Goal: Task Accomplishment & Management: Manage account settings

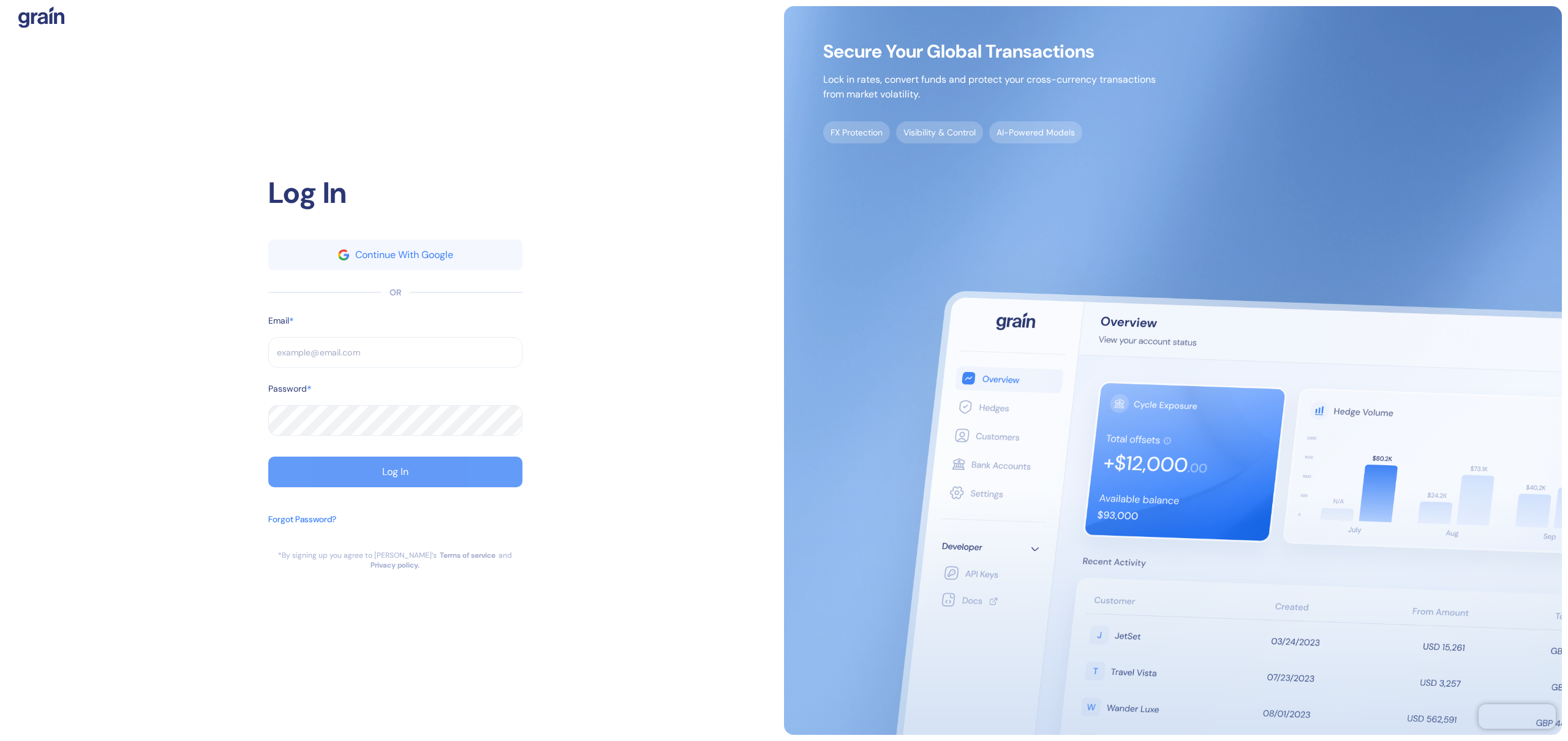
type input "[EMAIL_ADDRESS][DOMAIN_NAME]"
click at [387, 477] on div "Log In" at bounding box center [395, 472] width 26 height 10
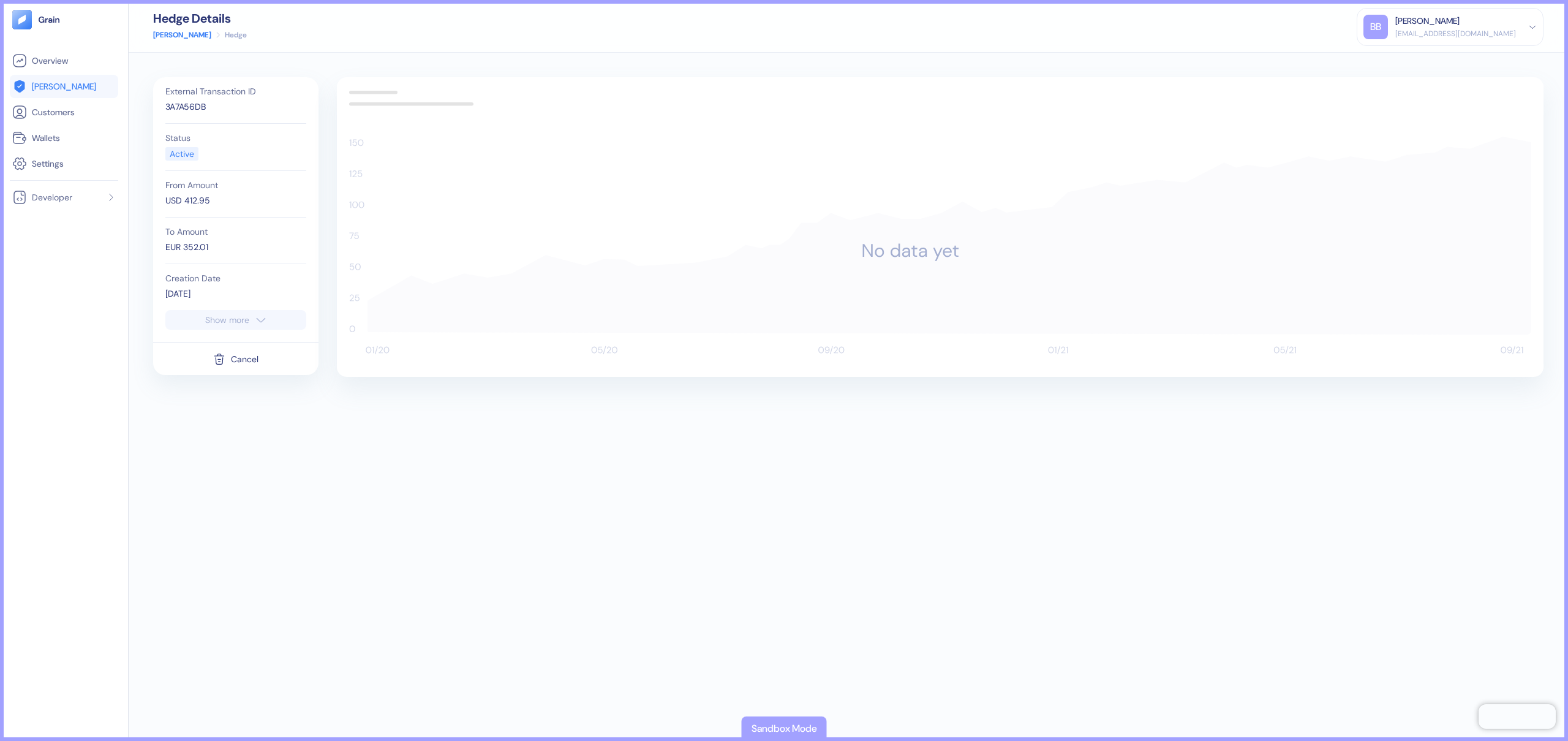
click at [196, 247] on div "EUR 352.01" at bounding box center [236, 247] width 141 height 13
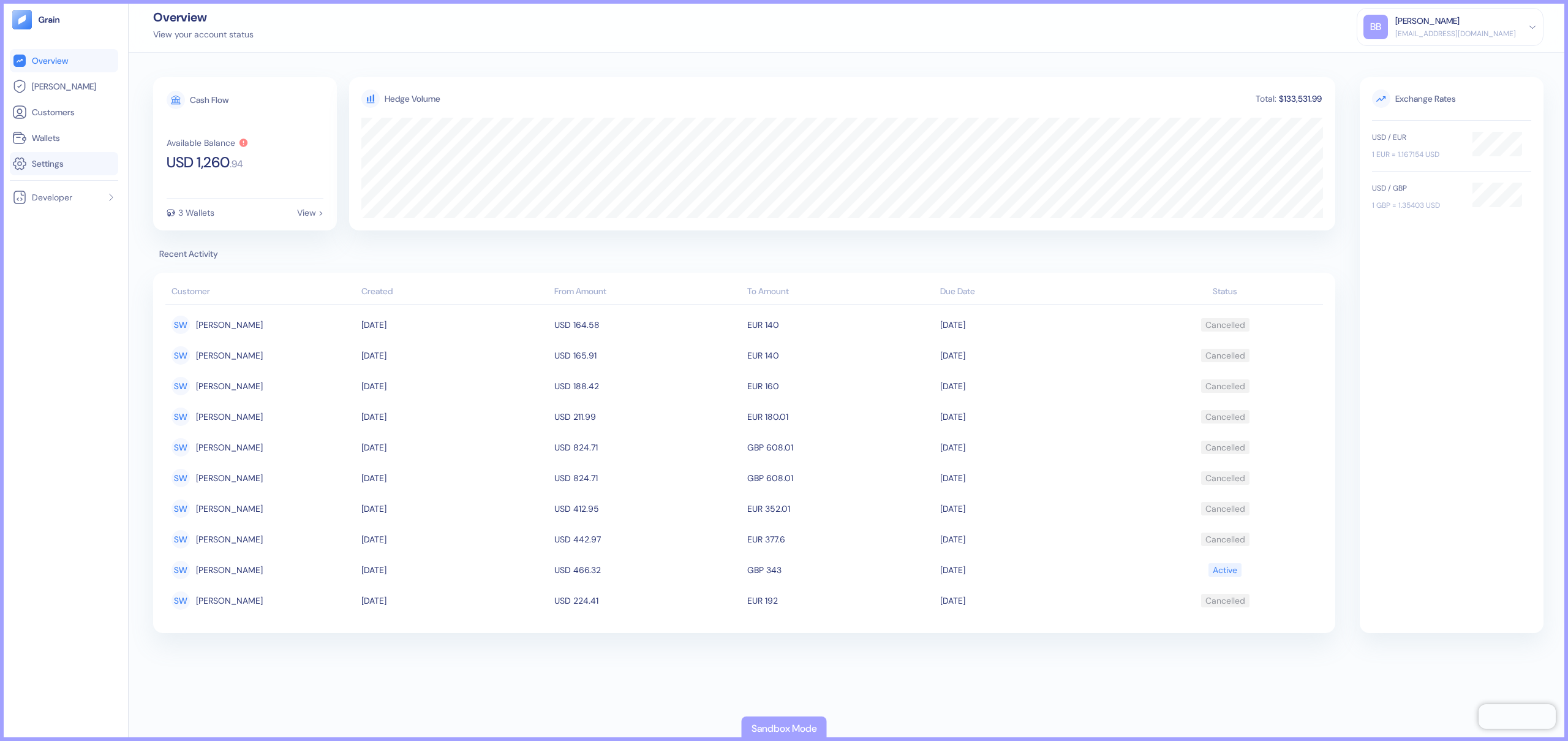
click at [43, 166] on span "Settings" at bounding box center [48, 163] width 32 height 12
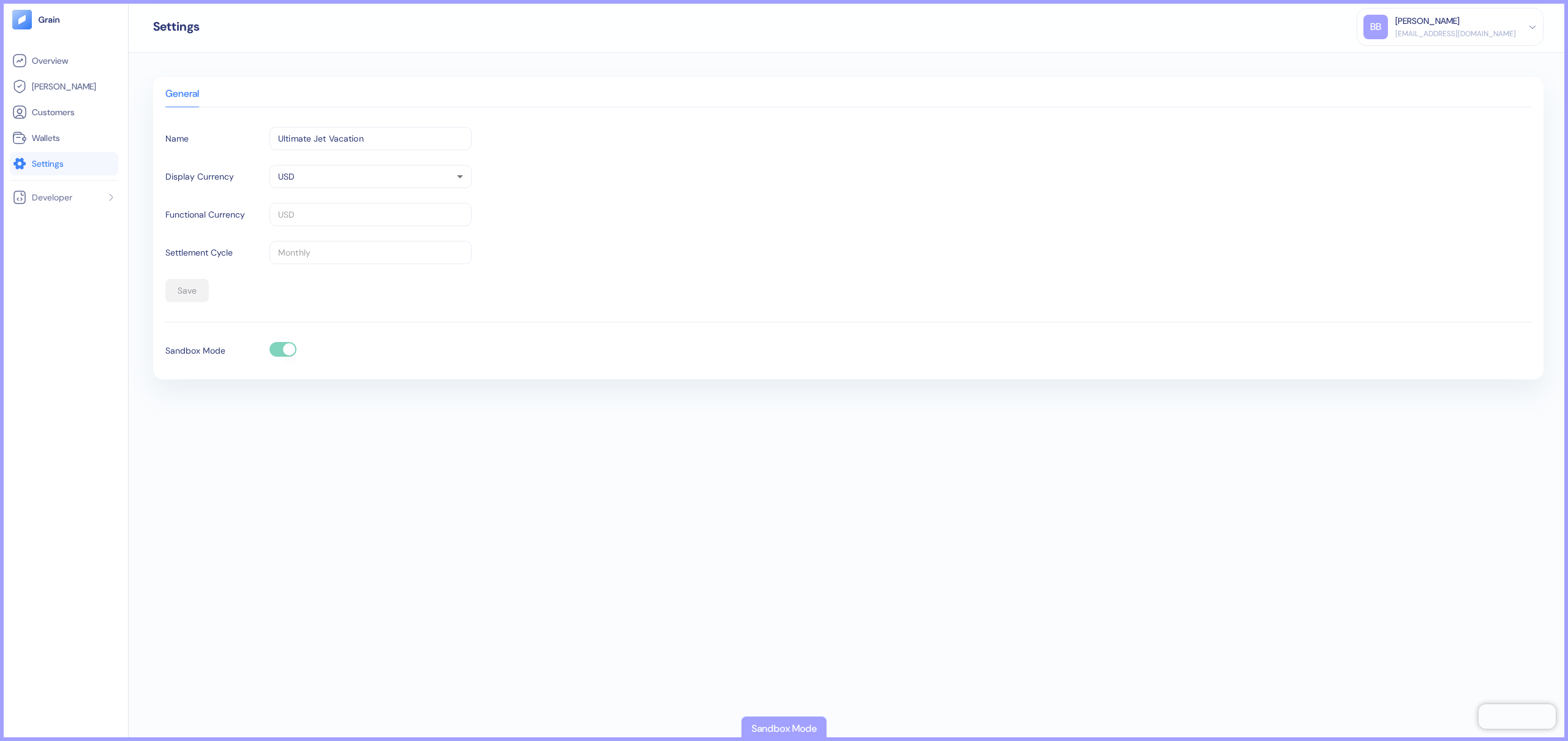
click at [398, 508] on div "General Name Ultimate Jet Vacation ​ Display Currency USD USD ​ Functional Curr…" at bounding box center [848, 396] width 1439 height 688
click at [60, 195] on span "Developer" at bounding box center [52, 197] width 40 height 12
click at [59, 220] on span "API Keys" at bounding box center [46, 221] width 33 height 12
